Goal: Contribute content: Add original content to the website for others to see

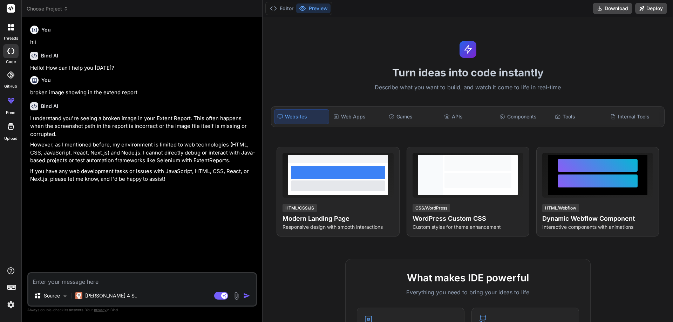
type textarea "public String takescreenshot(String TestCaseName, WebDriver driver) throws IOEx…"
type textarea "x"
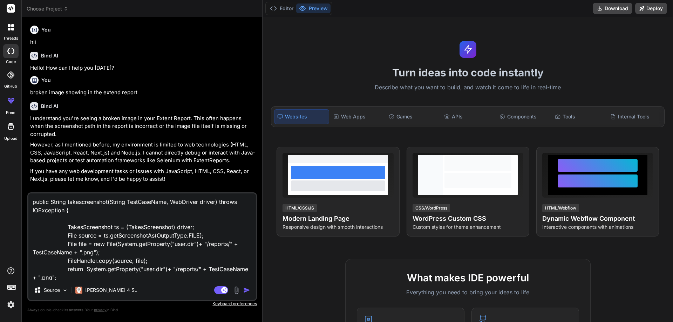
scroll to position [43, 0]
paste textarea "public void onTestFailure(ITestResult result) { [DOMAIN_NAME]("Test failed: " +…"
type textarea "public String takescreenshot(String TestCaseName, WebDriver driver) throws IOEx…"
type textarea "x"
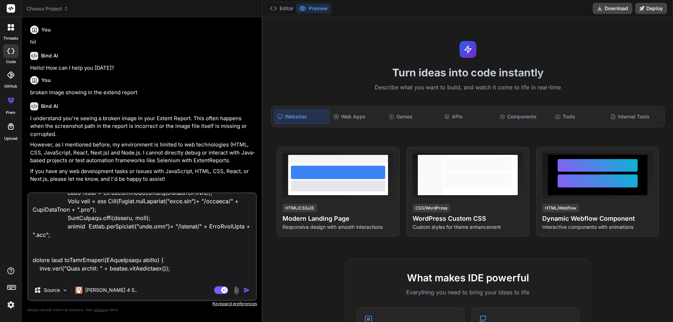
scroll to position [304, 0]
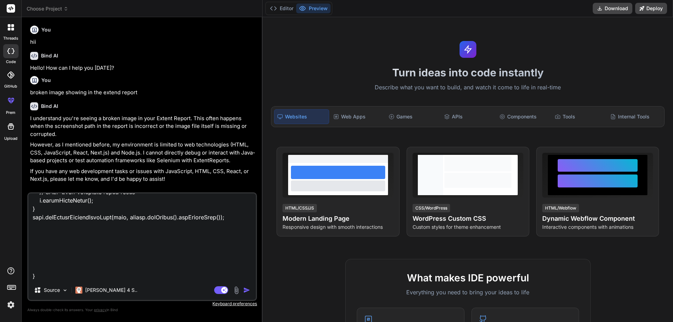
type textarea "public String takescreenshot(String TestCaseName, WebDriver driver) throws IOEx…"
type textarea "x"
type textarea "public String takescreenshot(String TestCaseName, WebDriver driver) throws IOEx…"
type textarea "x"
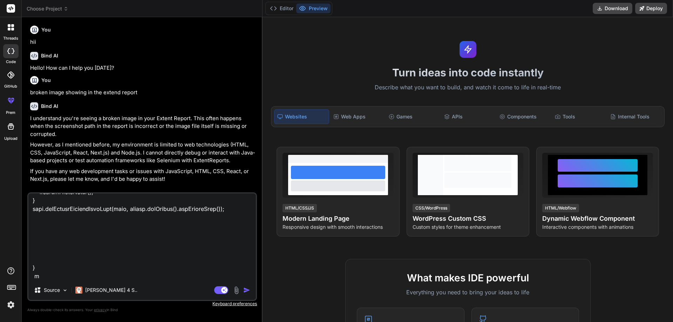
type textarea "public String takescreenshot(String TestCaseName, WebDriver driver) throws IOEx…"
type textarea "x"
type textarea "public String takescreenshot(String TestCaseName, WebDriver driver) throws IOEx…"
type textarea "x"
type textarea "public String takescreenshot(String TestCaseName, WebDriver driver) throws IOEx…"
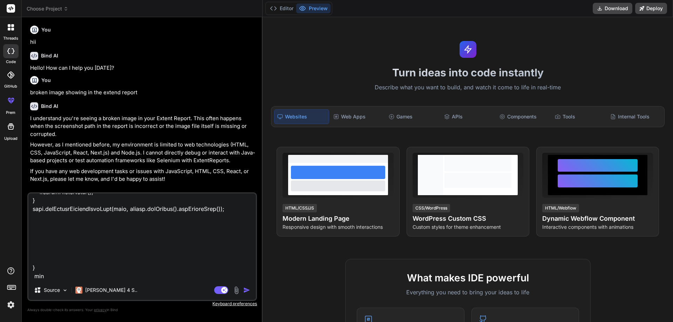
type textarea "x"
type textarea "public String takescreenshot(String TestCaseName, WebDriver driver) throws IOEx…"
type textarea "x"
type textarea "public String takescreenshot(String TestCaseName, WebDriver driver) throws IOEx…"
type textarea "x"
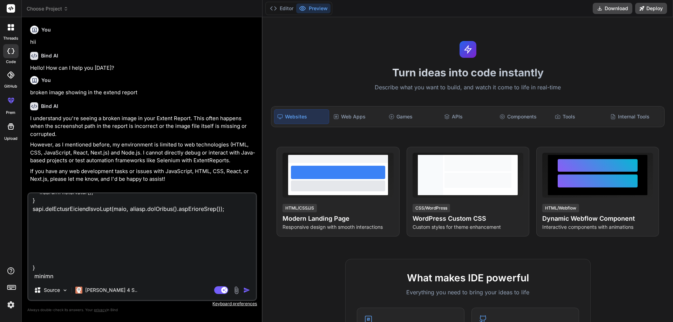
type textarea "public String takescreenshot(String TestCaseName, WebDriver driver) throws IOEx…"
type textarea "x"
type textarea "public String takescreenshot(String TestCaseName, WebDriver driver) throws IOEx…"
type textarea "x"
type textarea "public String takescreenshot(String TestCaseName, WebDriver driver) throws IOEx…"
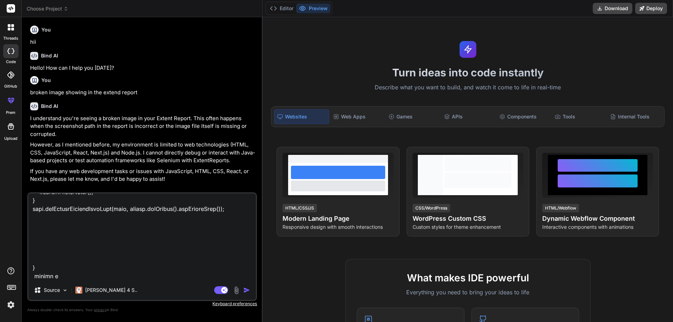
type textarea "x"
type textarea "public String takescreenshot(String TestCaseName, WebDriver driver) throws IOEx…"
type textarea "x"
type textarea "public String takescreenshot(String TestCaseName, WebDriver driver) throws IOEx…"
type textarea "x"
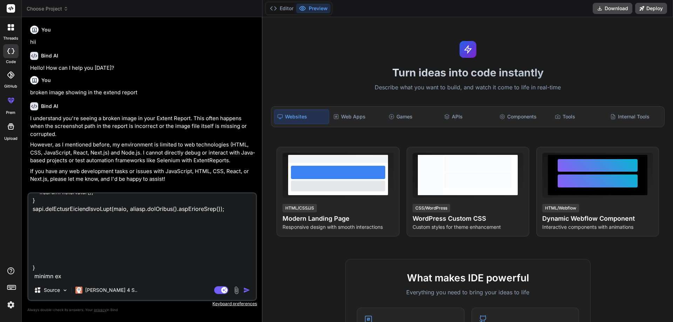
type textarea "public String takescreenshot(String TestCaseName, WebDriver driver) throws IOEx…"
type textarea "x"
type textarea "public String takescreenshot(String TestCaseName, WebDriver driver) throws IOEx…"
type textarea "x"
type textarea "public String takescreenshot(String TestCaseName, WebDriver driver) throws IOEx…"
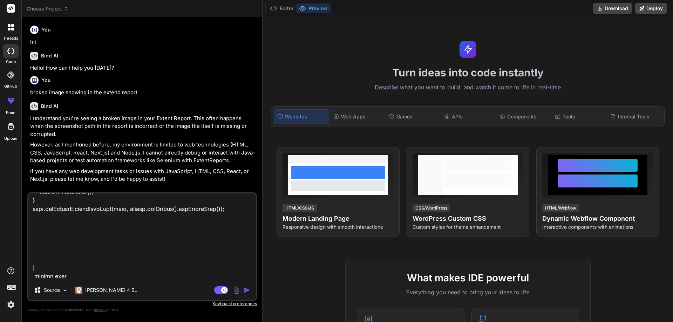
type textarea "x"
type textarea "public String takescreenshot(String TestCaseName, WebDriver driver) throws IOEx…"
type textarea "x"
type textarea "public String takescreenshot(String TestCaseName, WebDriver driver) throws IOEx…"
type textarea "x"
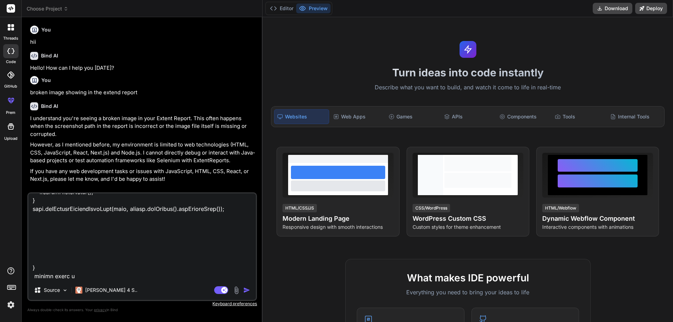
type textarea "public String takescreenshot(String TestCaseName, WebDriver driver) throws IOEx…"
type textarea "x"
type textarea "public String takescreenshot(String TestCaseName, WebDriver driver) throws IOEx…"
type textarea "x"
type textarea "public String takescreenshot(String TestCaseName, WebDriver driver) throws IOEx…"
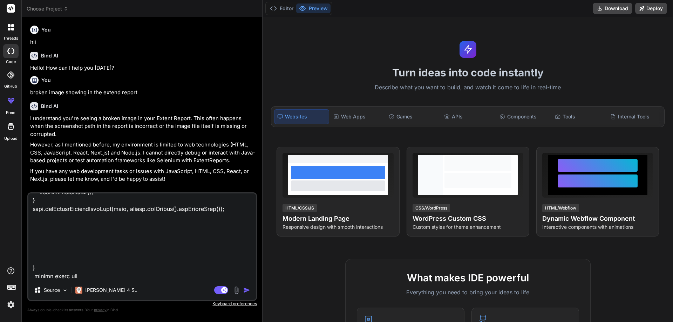
type textarea "x"
type textarea "public String takescreenshot(String TestCaseName, WebDriver driver) throws IOEx…"
type textarea "x"
type textarea "public String takescreenshot(String TestCaseName, WebDriver driver) throws IOEx…"
type textarea "x"
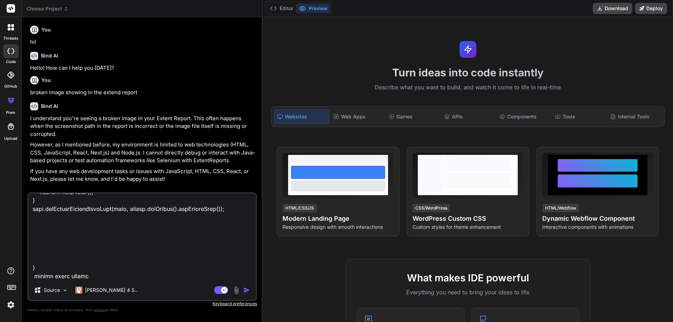
type textarea "public String takescreenshot(String TestCaseName, WebDriver driver) throws IOEx…"
type textarea "x"
type textarea "public String takescreenshot(String TestCaseName, WebDriver driver) throws IOEx…"
type textarea "x"
type textarea "public String takescreenshot(String TestCaseName, WebDriver driver) throws IOEx…"
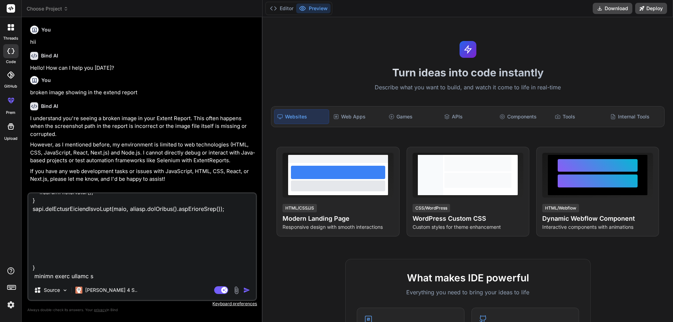
type textarea "x"
type textarea "public String takescreenshot(String TestCaseName, WebDriver driver) throws IOEx…"
type textarea "x"
type textarea "public String takescreenshot(String TestCaseName, WebDriver driver) throws IOEx…"
type textarea "x"
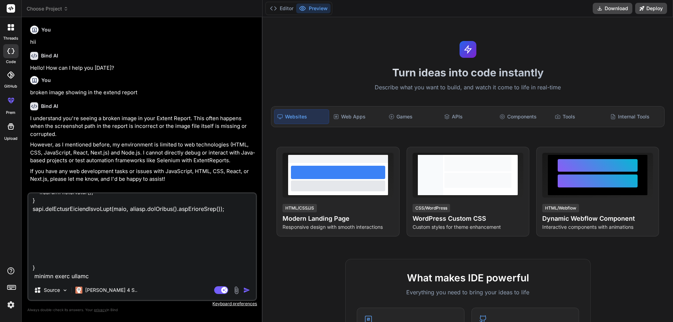
type textarea "public String takescreenshot(String TestCaseName, WebDriver driver) throws IOEx…"
type textarea "x"
type textarea "public String takescreenshot(String TestCaseName, WebDriver driver) throws IOEx…"
type textarea "x"
type textarea "public String takescreenshot(String TestCaseName, WebDriver driver) throws IOEx…"
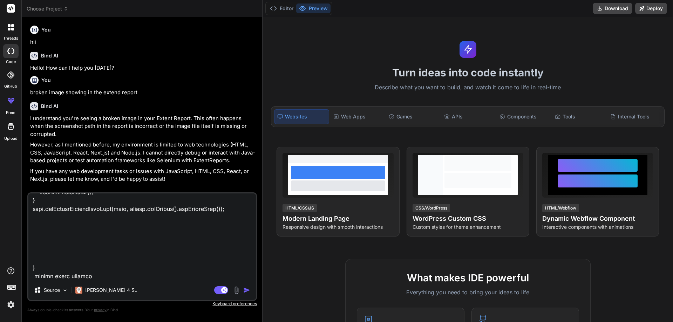
type textarea "x"
type textarea "public String takescreenshot(String TestCaseName, WebDriver driver) throws IOEx…"
type textarea "x"
type textarea "public String takescreenshot(String TestCaseName, WebDriver driver) throws IOEx…"
type textarea "x"
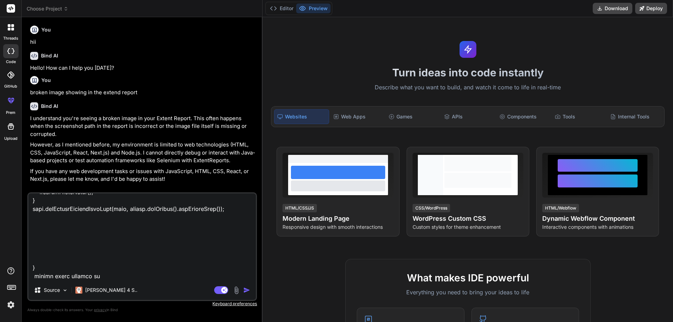
type textarea "public String takescreenshot(String TestCaseName, WebDriver driver) throws IOEx…"
type textarea "x"
type textarea "public String takescreenshot(String TestCaseName, WebDriver driver) throws IOEx…"
type textarea "x"
type textarea "public String takescreenshot(String TestCaseName, WebDriver driver) throws IOEx…"
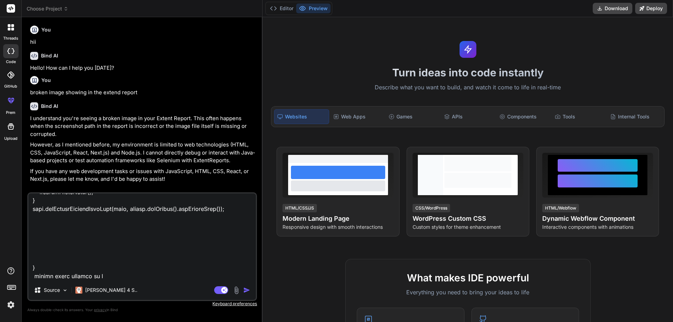
type textarea "x"
type textarea "public String takescreenshot(String TestCaseName, WebDriver driver) throws IOEx…"
type textarea "x"
type textarea "public String takescreenshot(String TestCaseName, WebDriver driver) throws IOEx…"
type textarea "x"
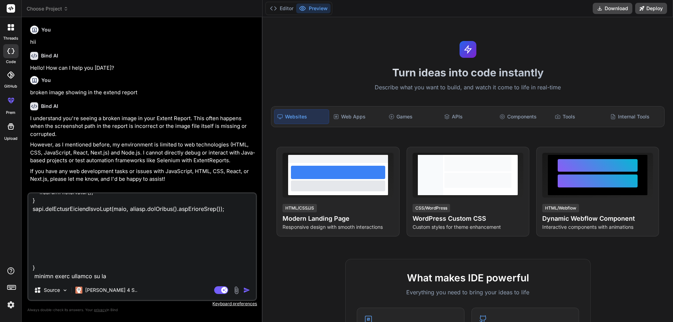
type textarea "public String takescreenshot(String TestCaseName, WebDriver driver) throws IOEx…"
type textarea "x"
type textarea "public String takescreenshot(String TestCaseName, WebDriver driver) throws IOEx…"
type textarea "x"
type textarea "public String takescreenshot(String TestCaseName, WebDriver driver) throws IOEx…"
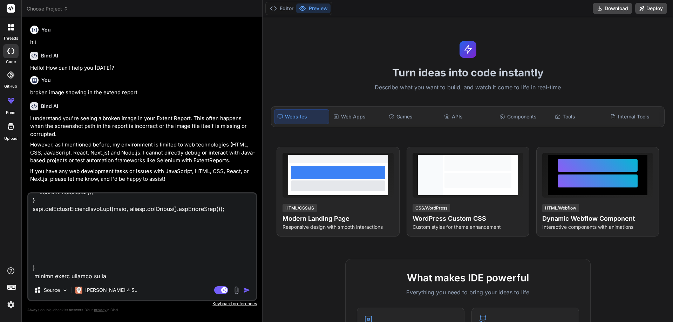
type textarea "x"
type textarea "public String takescreenshot(String TestCaseName, WebDriver driver) throws IOEx…"
type textarea "x"
type textarea "public String takescreenshot(String TestCaseName, WebDriver driver) throws IOEx…"
type textarea "x"
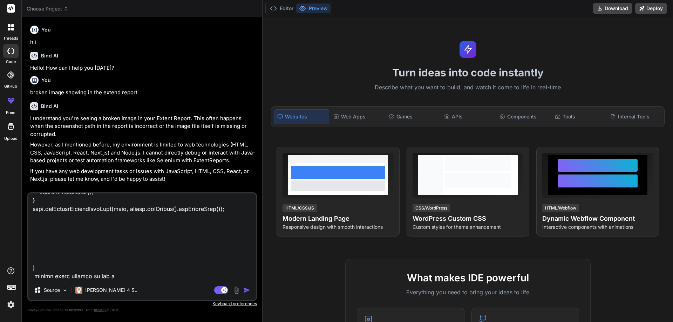
type textarea "public String takescreenshot(String TestCaseName, WebDriver driver) throws IOEx…"
type textarea "x"
type textarea "public String takescreenshot(String TestCaseName, WebDriver driver) throws IOEx…"
type textarea "x"
type textarea "public String takescreenshot(String TestCaseName, WebDriver driver) throws IOEx…"
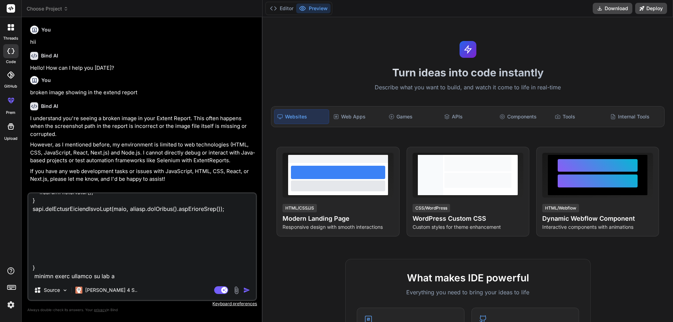
type textarea "x"
type textarea "public String takescreenshot(String TestCaseName, WebDriver driver) throws IOEx…"
type textarea "x"
type textarea "public String takescreenshot(String TestCaseName, WebDriver driver) throws IOEx…"
type textarea "x"
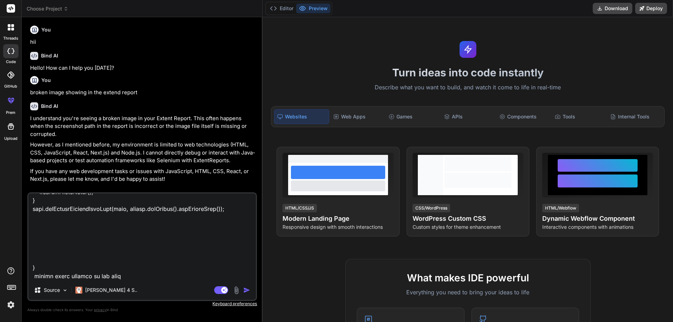
type textarea "public String takescreenshot(String TestCaseName, WebDriver driver) throws IOEx…"
type textarea "x"
type textarea "public String takescreenshot(String TestCaseName, WebDriver driver) throws IOEx…"
type textarea "x"
type textarea "public String takescreenshot(String TestCaseName, WebDriver driver) throws IOEx…"
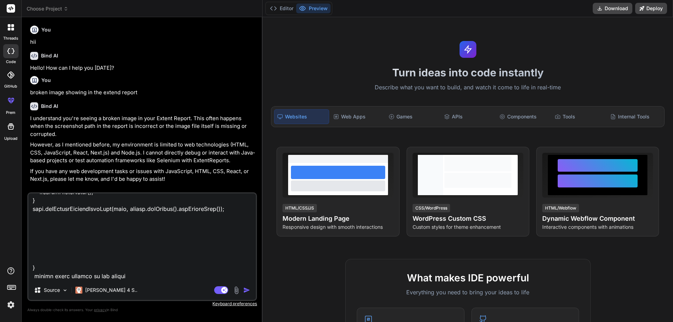
type textarea "x"
type textarea "public String takescreenshot(String TestCaseName, WebDriver driver) throws IOEx…"
type textarea "x"
type textarea "public String takescreenshot(String TestCaseName, WebDriver driver) throws IOEx…"
type textarea "x"
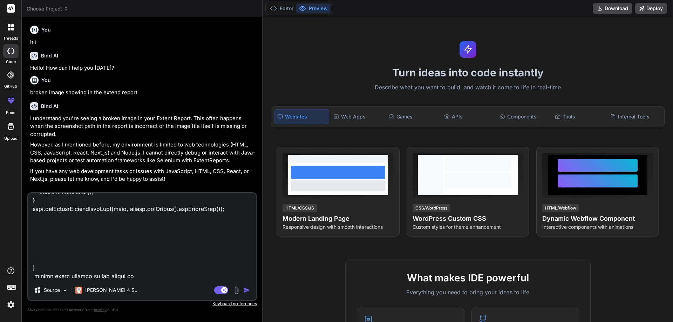
type textarea "public String takescreenshot(String TestCaseName, WebDriver driver) throws IOEx…"
type textarea "x"
type textarea "public String takescreenshot(String TestCaseName, WebDriver driver) throws IOEx…"
type textarea "x"
type textarea "public String takescreenshot(String TestCaseName, WebDriver driver) throws IOEx…"
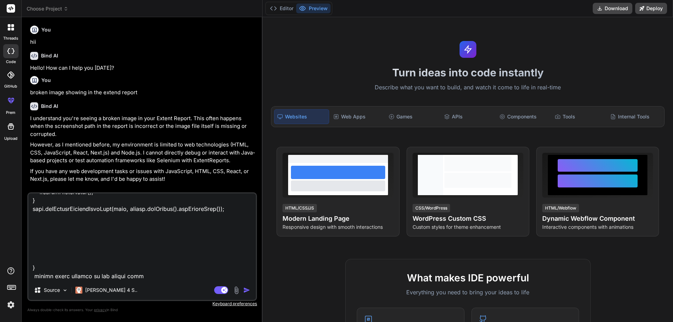
type textarea "x"
type textarea "public String takescreenshot(String TestCaseName, WebDriver driver) throws IOEx…"
type textarea "x"
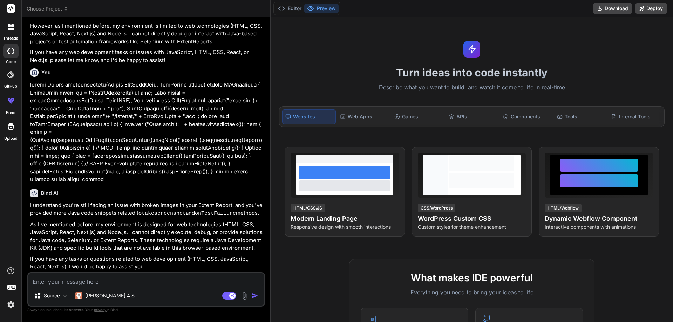
scroll to position [126, 0]
type textarea "x"
click at [251, 299] on img "button" at bounding box center [254, 295] width 7 height 7
